Goal: Information Seeking & Learning: Learn about a topic

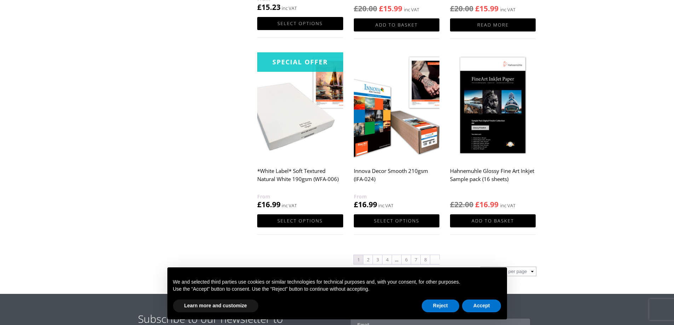
scroll to position [708, 0]
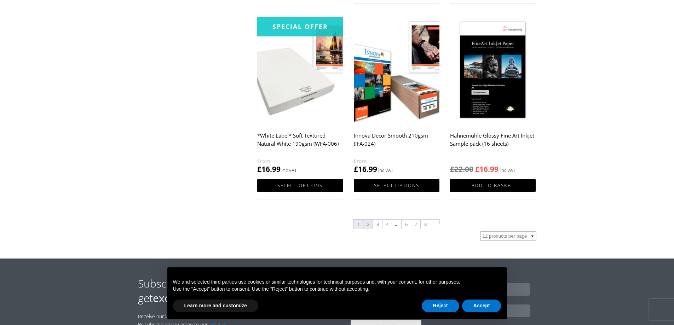
click at [367, 224] on link "2" at bounding box center [367, 224] width 9 height 9
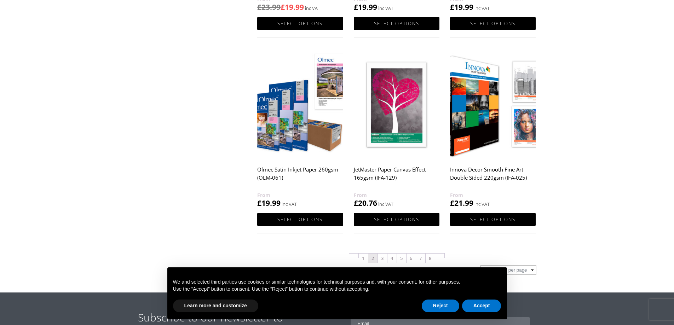
scroll to position [708, 0]
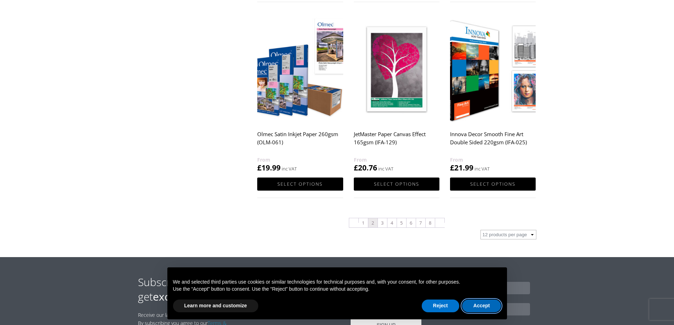
click at [482, 306] on button "Accept" at bounding box center [481, 306] width 39 height 13
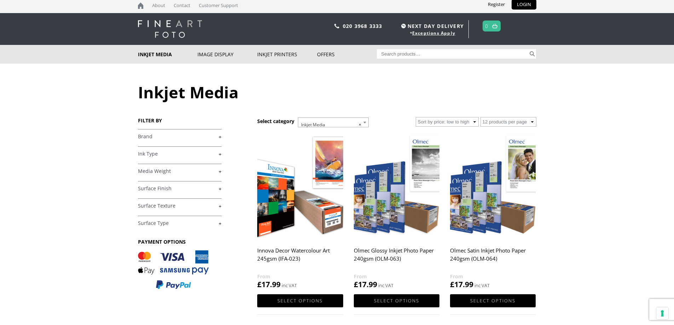
scroll to position [0, 0]
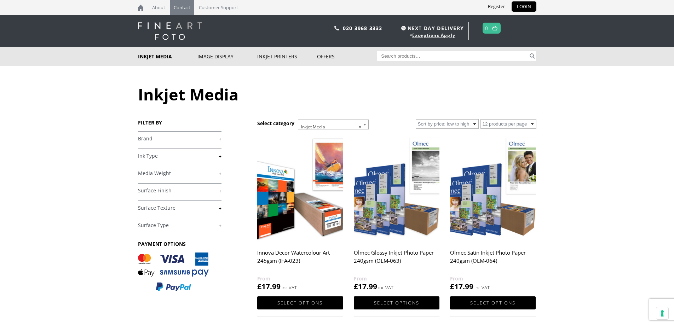
click at [178, 7] on link "Contact" at bounding box center [182, 7] width 24 height 15
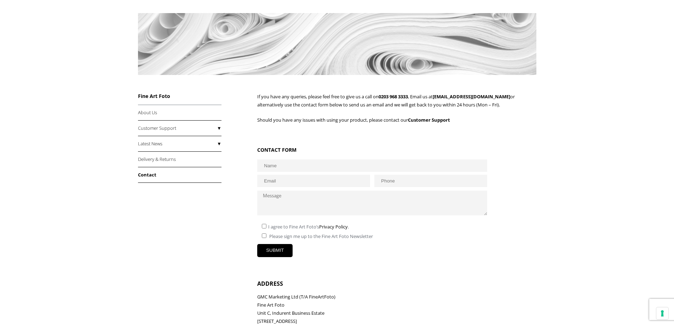
scroll to position [71, 0]
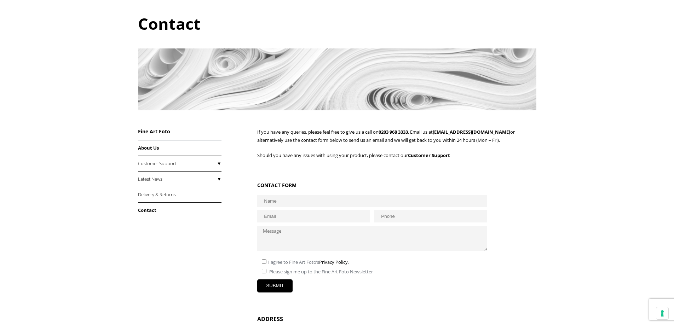
click at [147, 146] on link "About Us" at bounding box center [180, 148] width 84 height 16
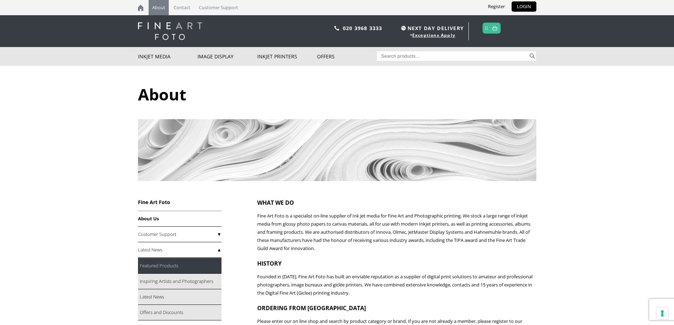
click at [152, 264] on link "Featured Products" at bounding box center [180, 266] width 84 height 16
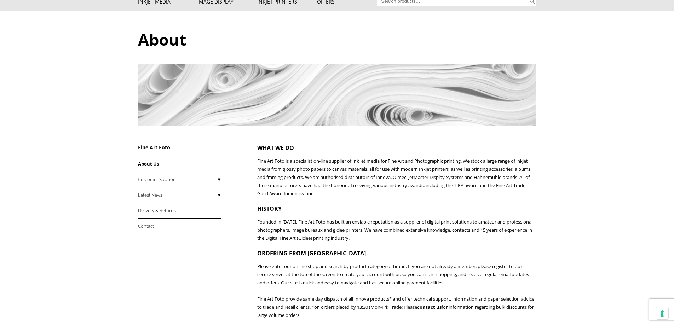
scroll to position [71, 0]
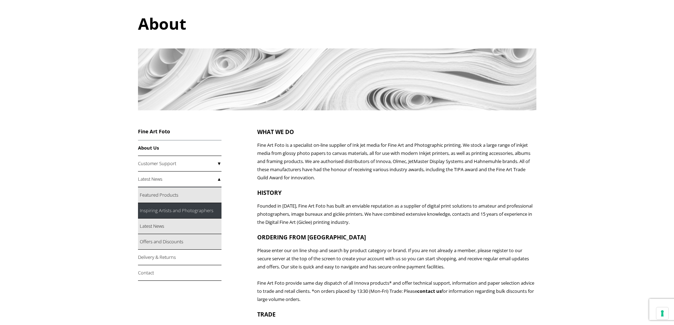
click at [157, 212] on link "Inspiring Artists and Photographers" at bounding box center [180, 211] width 84 height 16
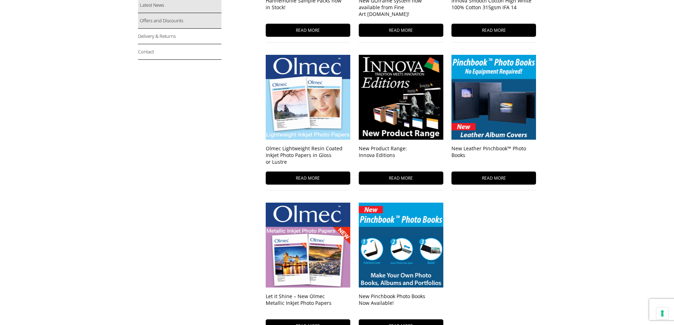
scroll to position [106, 0]
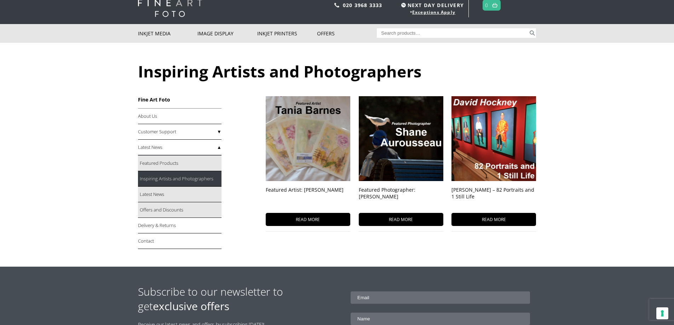
scroll to position [35, 0]
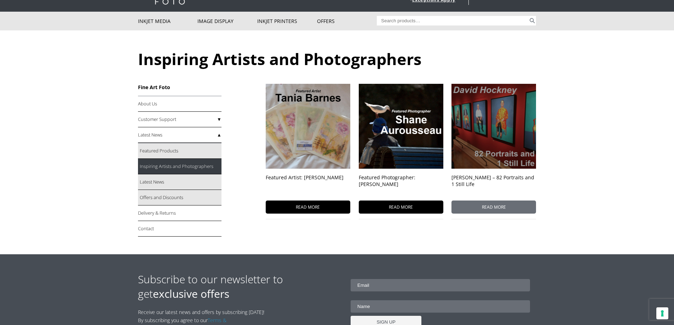
click at [495, 205] on span "READ MORE" at bounding box center [493, 207] width 85 height 13
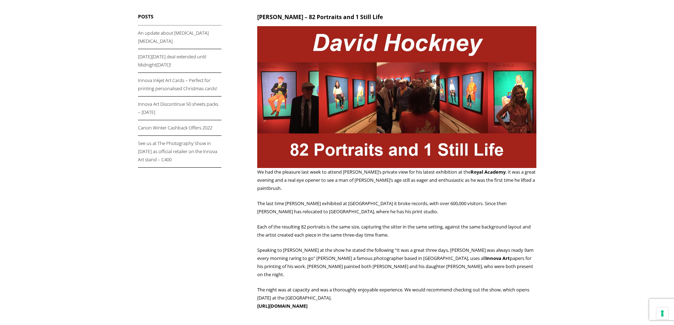
scroll to position [71, 0]
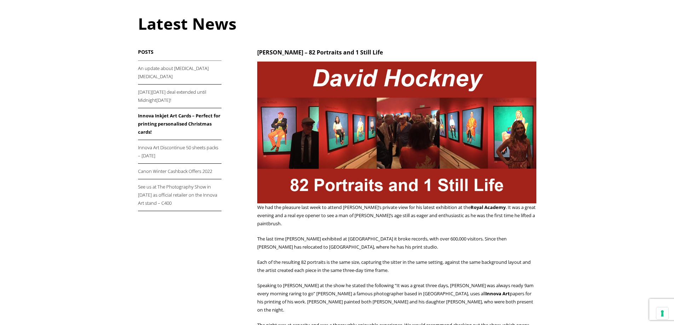
click at [168, 110] on link "Innova Inkjet Art Cards – Perfect for printing personalised Christmas cards!" at bounding box center [180, 124] width 84 height 32
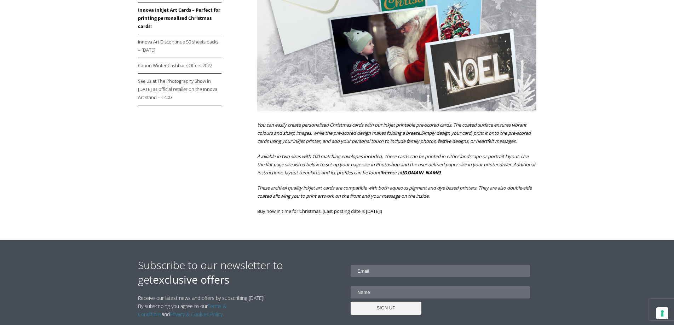
scroll to position [177, 0]
click at [441, 176] on link "[DOMAIN_NAME]" at bounding box center [421, 172] width 38 height 6
